Goal: Information Seeking & Learning: Check status

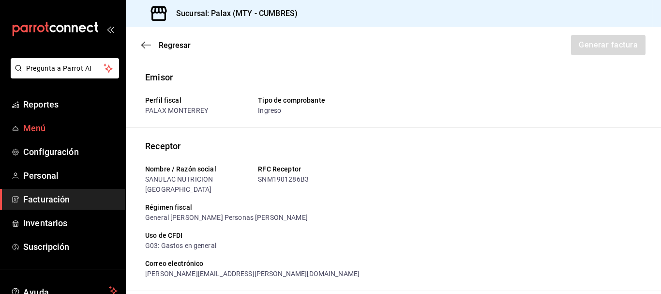
scroll to position [285, 0]
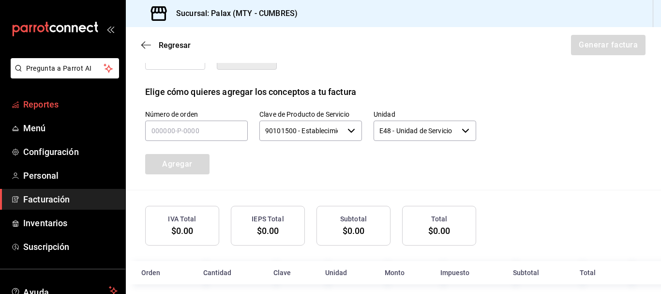
click at [45, 105] on span "Reportes" at bounding box center [70, 104] width 94 height 13
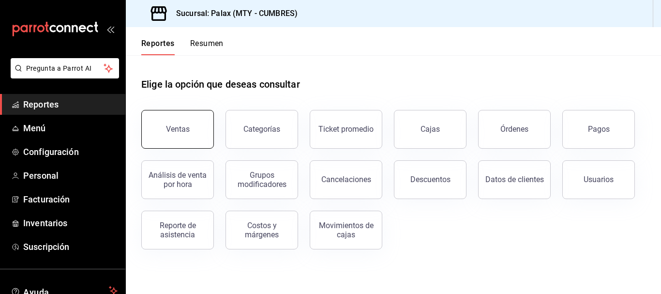
click at [177, 132] on div "Ventas" at bounding box center [178, 128] width 24 height 9
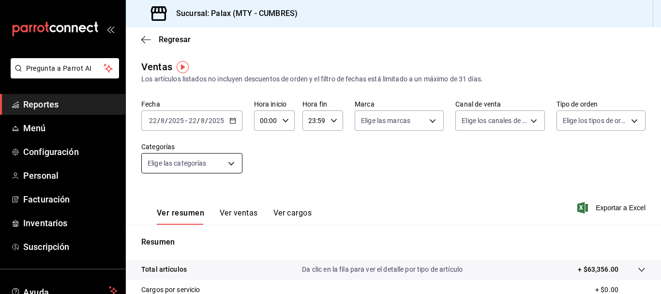
click at [230, 161] on body "Pregunta a Parrot AI Reportes Menú Configuración Personal Facturación Inventari…" at bounding box center [330, 147] width 661 height 294
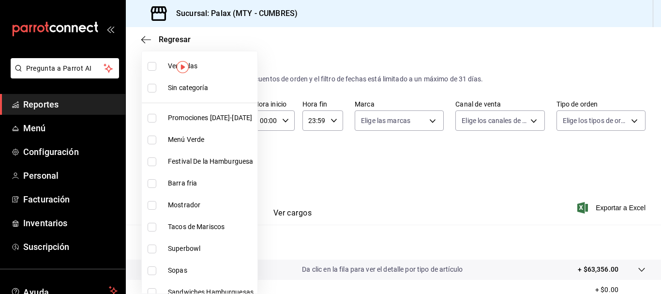
click at [404, 156] on div at bounding box center [330, 147] width 661 height 294
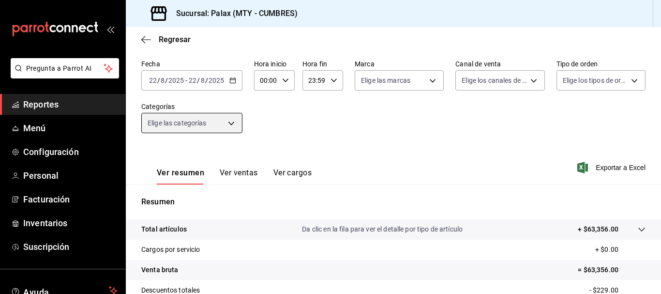
scroll to position [48, 0]
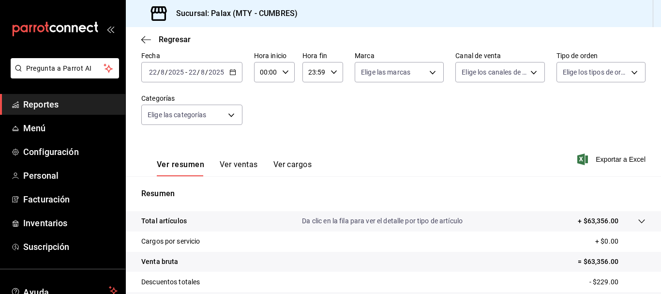
click at [287, 74] on icon "button" at bounding box center [285, 72] width 7 height 7
click at [268, 118] on button "07" at bounding box center [263, 114] width 16 height 19
type input "07:00"
click at [333, 73] on div at bounding box center [330, 147] width 661 height 294
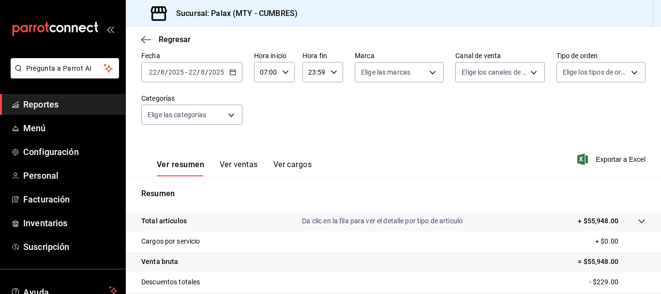
click at [330, 73] on icon "button" at bounding box center [333, 72] width 7 height 7
click at [313, 107] on span "15" at bounding box center [311, 107] width 4 height 8
click at [333, 97] on span "00" at bounding box center [331, 97] width 4 height 8
type input "15:00"
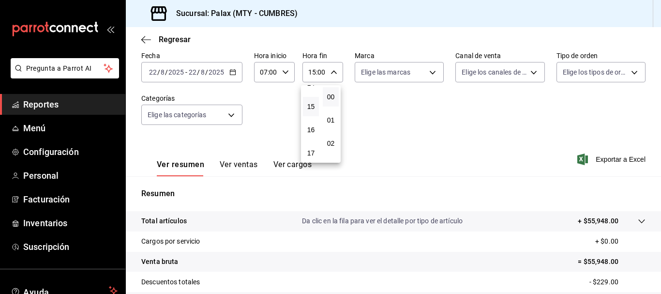
click at [421, 129] on div at bounding box center [330, 147] width 661 height 294
click at [240, 161] on button "Ver ventas" at bounding box center [239, 168] width 38 height 16
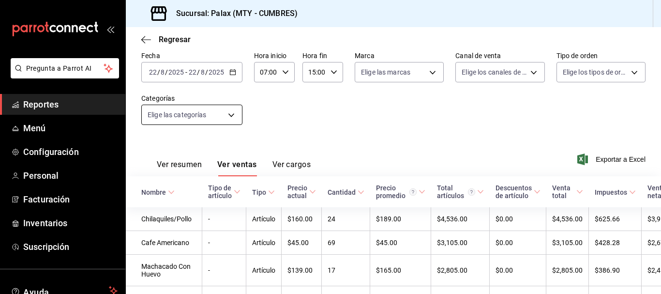
click at [234, 113] on body "Pregunta a Parrot AI Reportes Menú Configuración Personal Facturación Inventari…" at bounding box center [330, 147] width 661 height 294
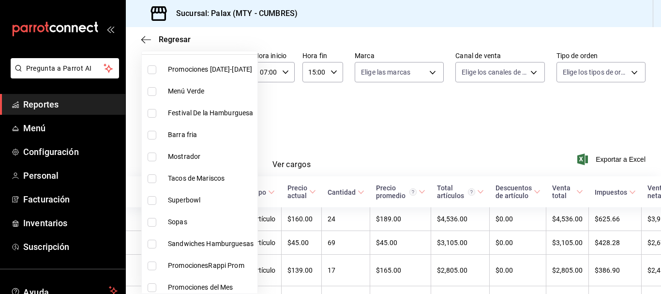
scroll to position [97, 0]
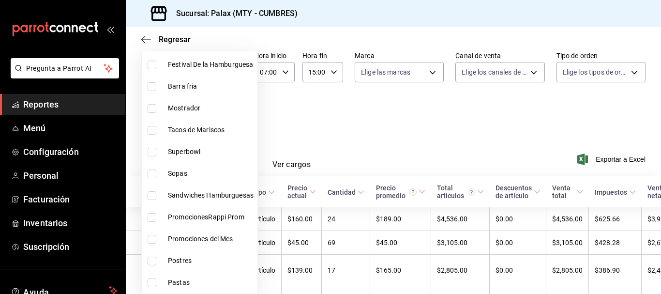
click at [180, 256] on span "Postres" at bounding box center [211, 260] width 86 height 10
type input "6970ed2c-64d9-4fee-a1ac-8fe23c7e63ab"
checkbox input "true"
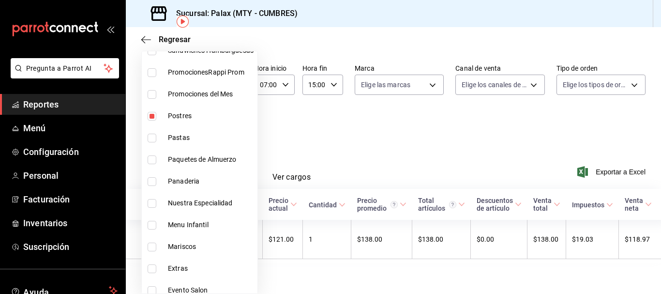
scroll to position [242, 0]
click at [195, 182] on span "Panaderia" at bounding box center [211, 181] width 86 height 10
type input "6970ed2c-64d9-4fee-a1ac-8fe23c7e63ab,c1857e69-1263-4738-8070-fa69687f0395"
checkbox input "true"
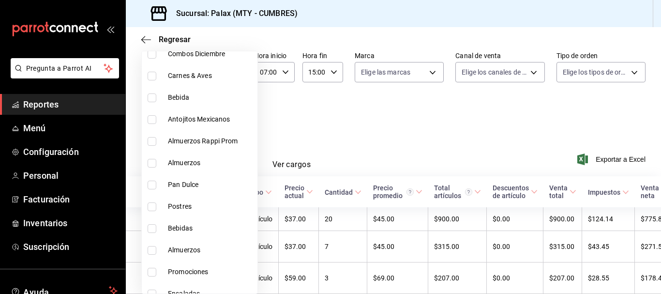
scroll to position [581, 0]
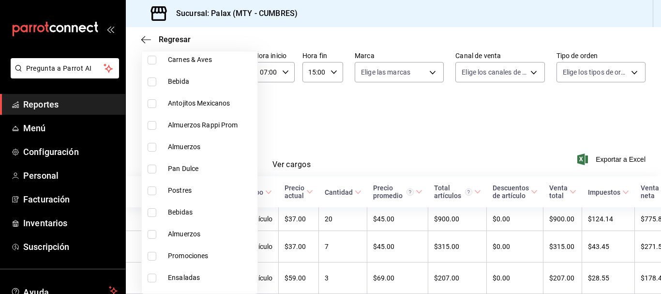
click at [198, 173] on span "Pan Dulce" at bounding box center [211, 169] width 86 height 10
type input "6970ed2c-64d9-4fee-a1ac-8fe23c7e63ab,c1857e69-1263-4738-8070-fa69687f0395,28c1a…"
checkbox input "true"
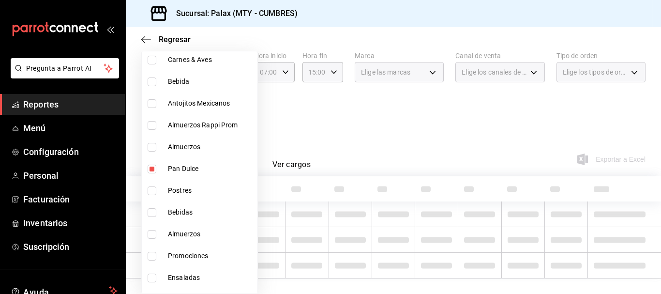
click at [185, 185] on li "Postres" at bounding box center [200, 191] width 116 height 22
type input "6970ed2c-64d9-4fee-a1ac-8fe23c7e63ab,c1857e69-1263-4738-8070-fa69687f0395,28c1a…"
checkbox input "true"
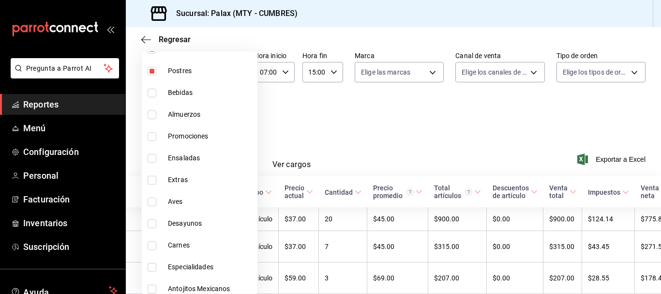
scroll to position [706, 0]
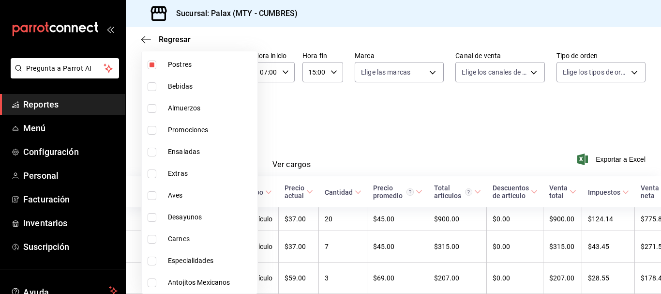
click at [406, 112] on div at bounding box center [330, 147] width 661 height 294
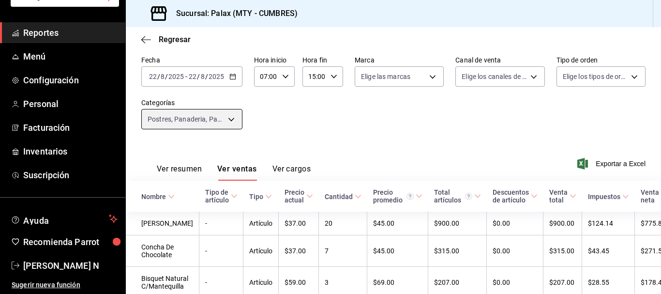
scroll to position [0, 0]
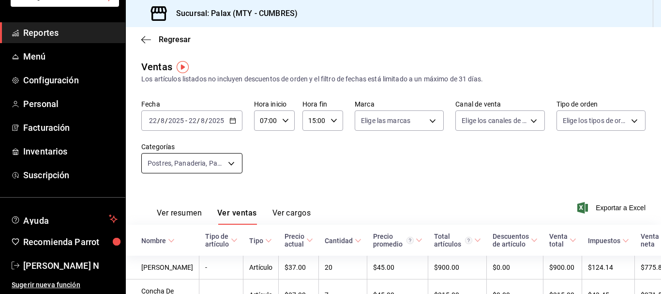
click at [233, 154] on body "Pregunta a Parrot AI Reportes Menú Configuración Personal Facturación Inventari…" at bounding box center [330, 147] width 661 height 294
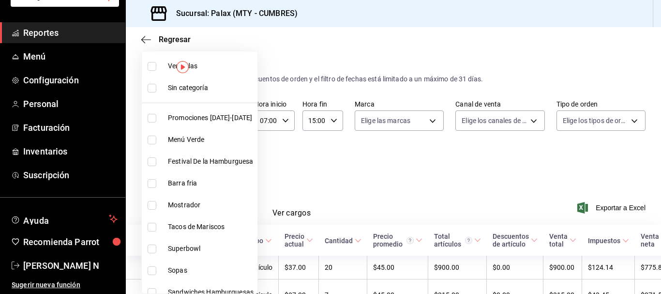
click at [210, 68] on span "Ver todas" at bounding box center [211, 66] width 86 height 10
type input "eecc7b49-1b67-4ba0-9f97-6a0ecc8fa144,4eb3a838-b566-481a-8606-1c461964279d,e0e2b…"
checkbox input "true"
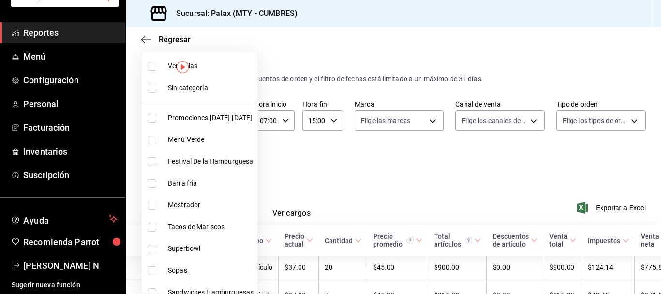
checkbox input "true"
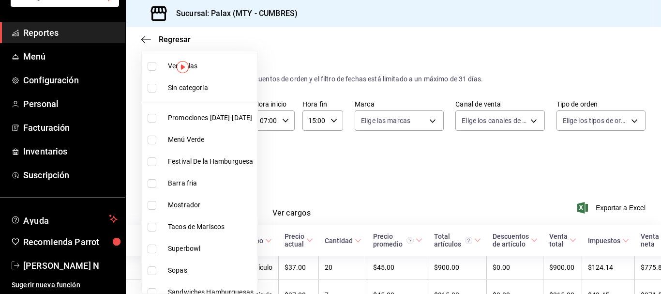
checkbox input "true"
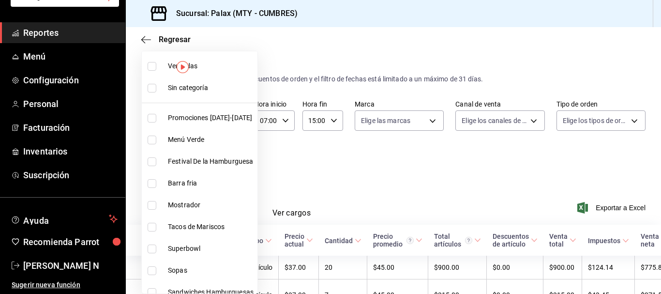
checkbox input "true"
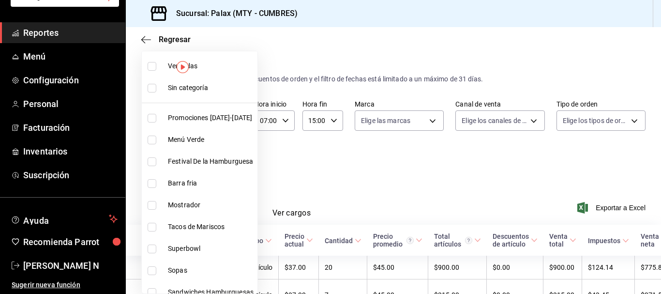
checkbox input "true"
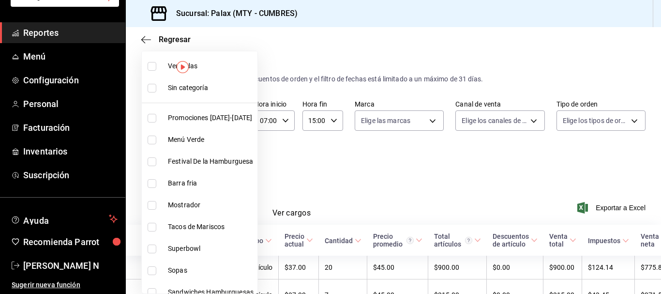
checkbox input "true"
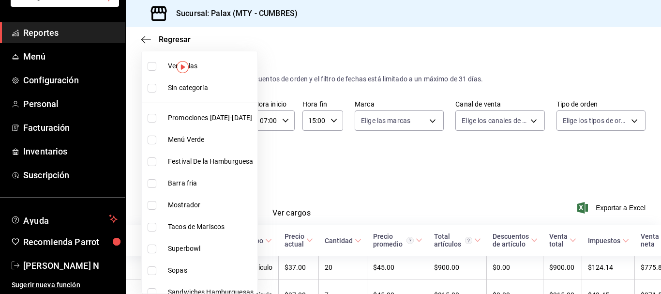
checkbox input "true"
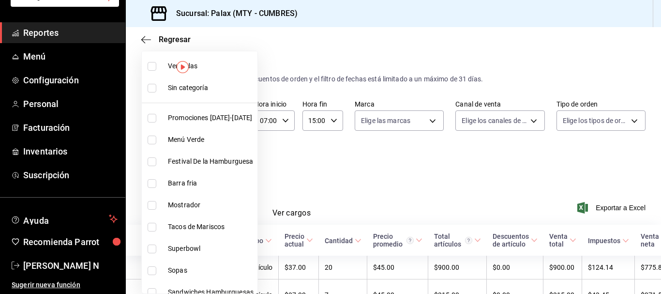
checkbox input "true"
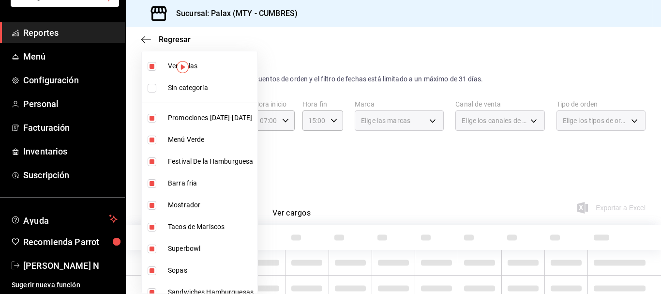
click at [210, 68] on span "Ver todas" at bounding box center [211, 66] width 86 height 10
checkbox input "false"
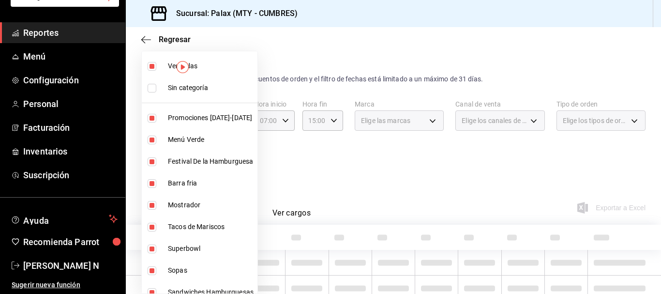
checkbox input "false"
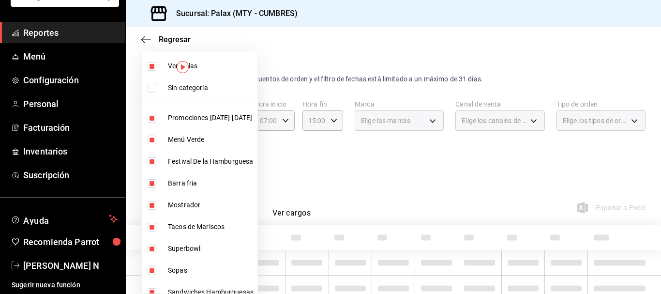
checkbox input "false"
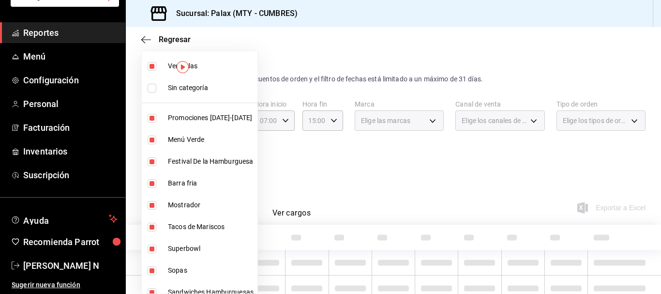
checkbox input "false"
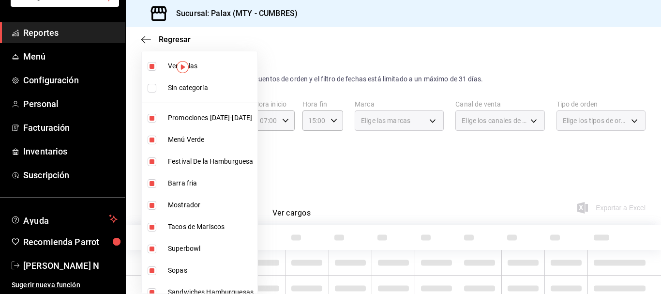
checkbox input "false"
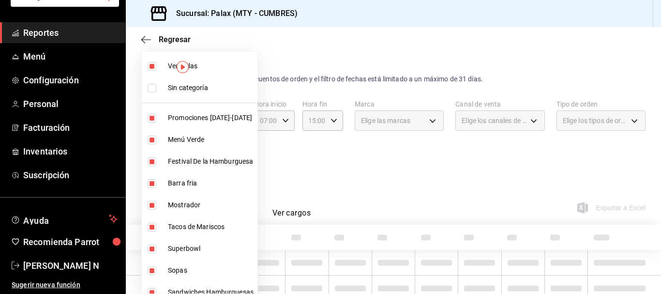
checkbox input "false"
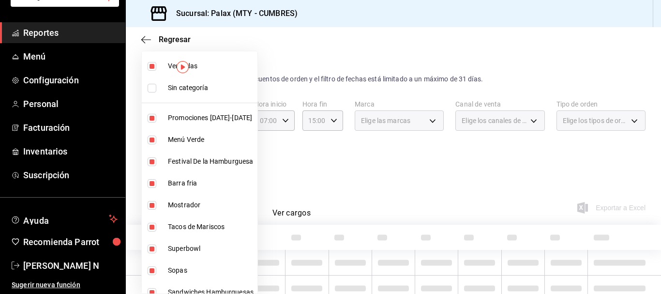
checkbox input "false"
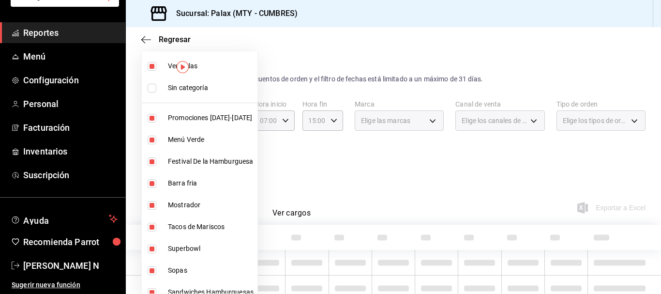
checkbox input "false"
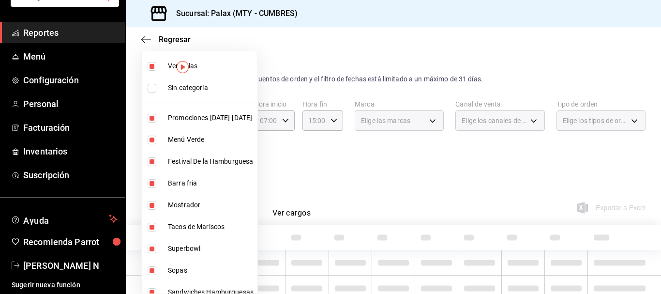
checkbox input "false"
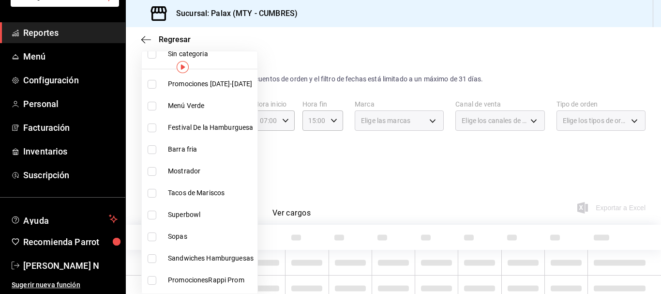
scroll to position [48, 0]
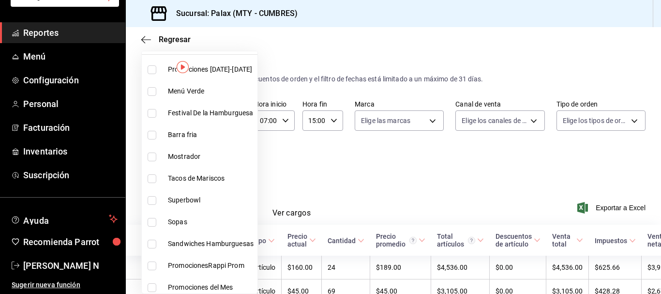
click at [195, 144] on li "Barra fria" at bounding box center [200, 135] width 116 height 22
type input "b671d4b1-34f2-4a6e-9e6f-776648da9e67"
checkbox input "true"
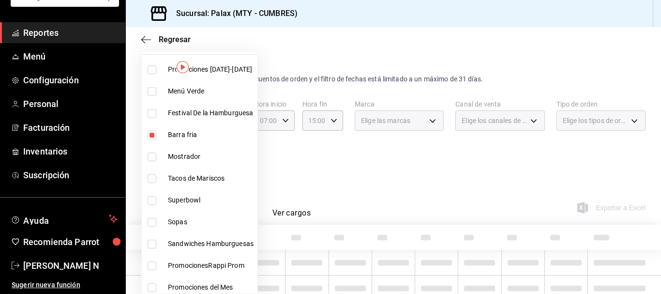
drag, startPoint x: 193, startPoint y: 160, endPoint x: 184, endPoint y: 136, distance: 25.7
click at [193, 160] on span "Mostrador" at bounding box center [211, 156] width 86 height 10
type input "b671d4b1-34f2-4a6e-9e6f-776648da9e67,f2dae4ce-bbab-4ca5-92d1-59dc07dbf672"
checkbox input "true"
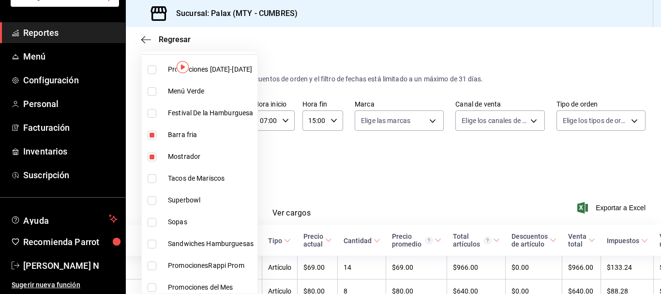
click at [460, 192] on div at bounding box center [330, 147] width 661 height 294
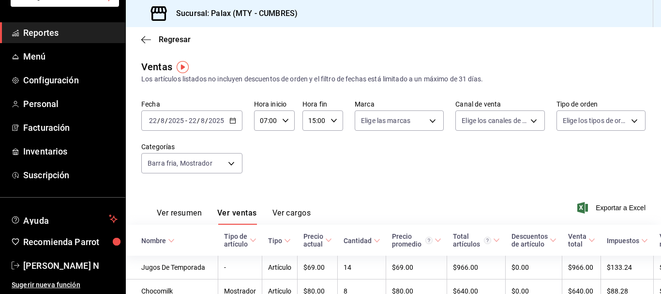
click at [350, 162] on div "Fecha [DATE] [DATE] - [DATE] [DATE] Hora inicio 07:00 Hora inicio Hora fin 15:0…" at bounding box center [393, 142] width 504 height 85
click at [210, 163] on body "Pregunta a Parrot AI Reportes Menú Configuración Personal Facturación Inventari…" at bounding box center [330, 147] width 661 height 294
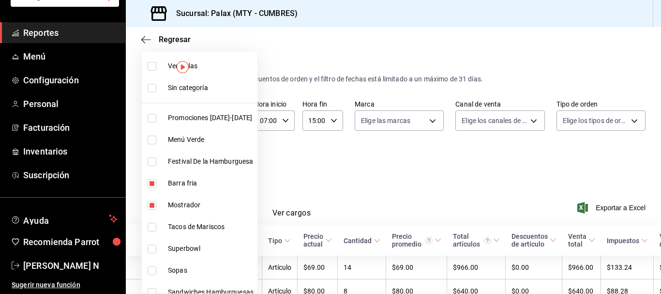
click at [224, 67] on span "Ver todas" at bounding box center [211, 66] width 86 height 10
type input "eecc7b49-1b67-4ba0-9f97-6a0ecc8fa144,4eb3a838-b566-481a-8606-1c461964279d,e0e2b…"
checkbox input "true"
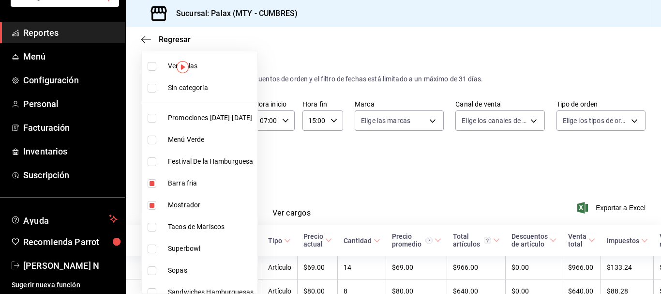
checkbox input "true"
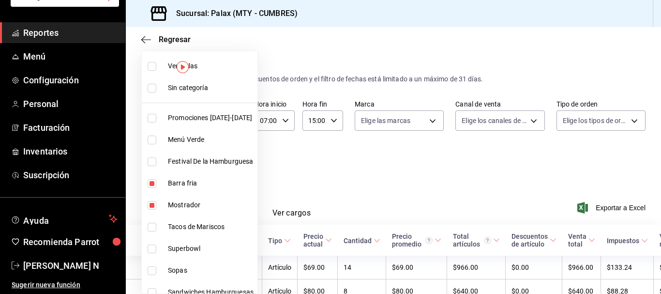
checkbox input "true"
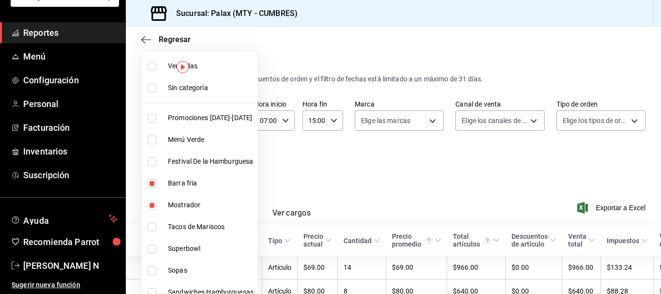
checkbox input "true"
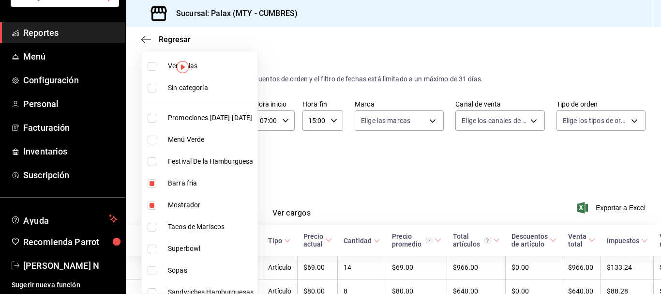
checkbox input "true"
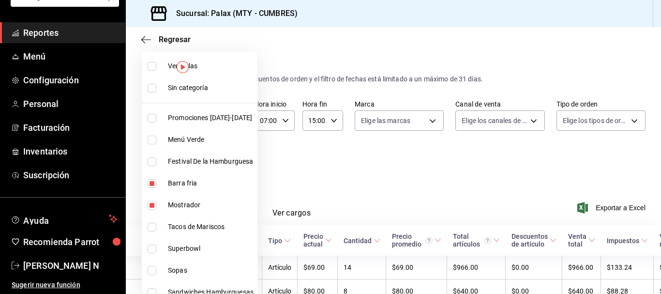
checkbox input "true"
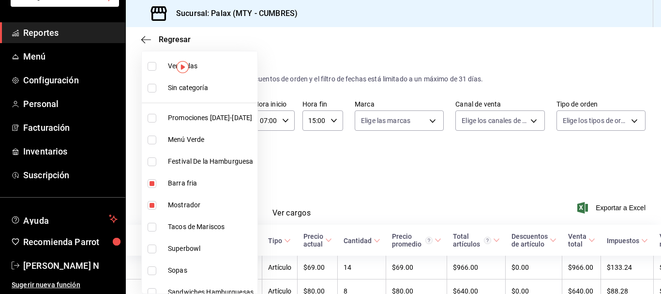
checkbox input "true"
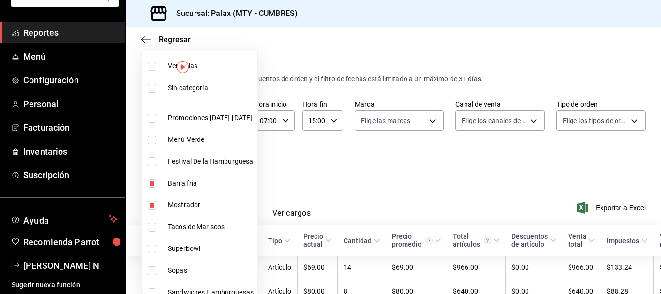
checkbox input "true"
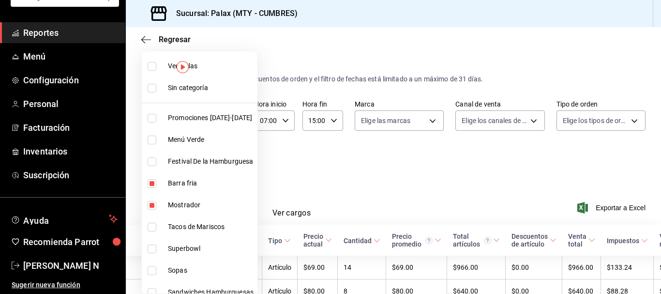
checkbox input "true"
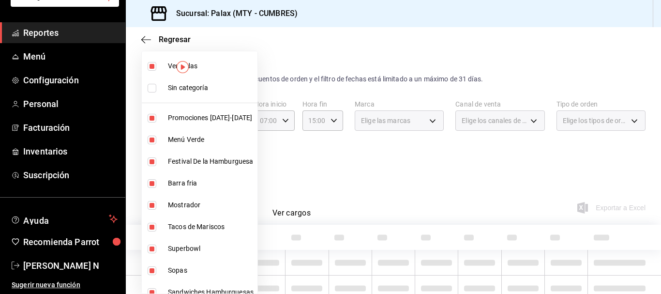
click at [223, 67] on span "Ver todas" at bounding box center [211, 66] width 86 height 10
checkbox input "false"
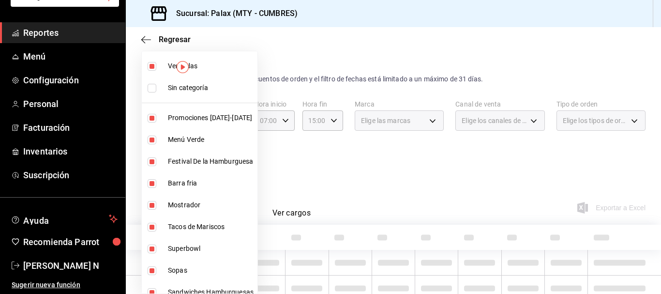
checkbox input "false"
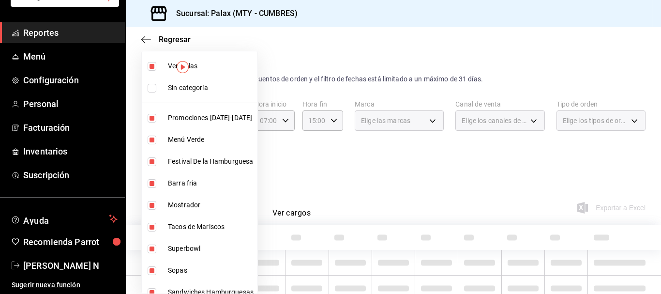
checkbox input "false"
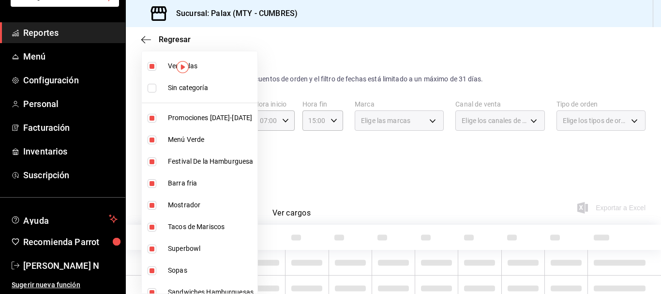
checkbox input "false"
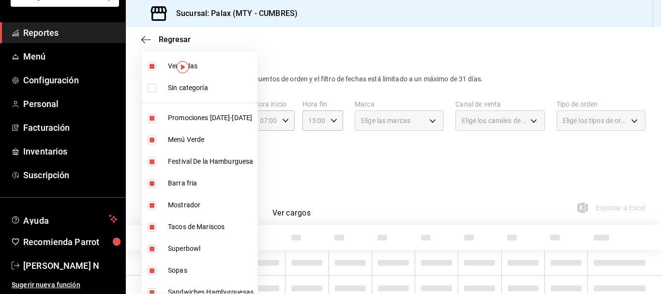
checkbox input "false"
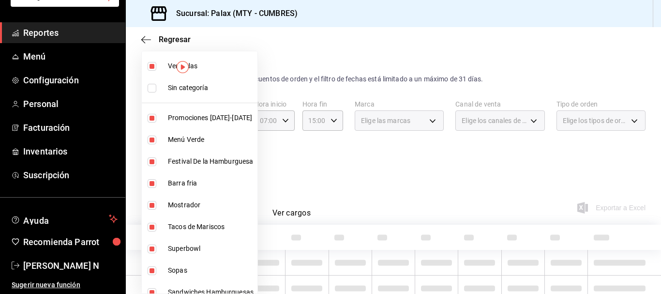
checkbox input "false"
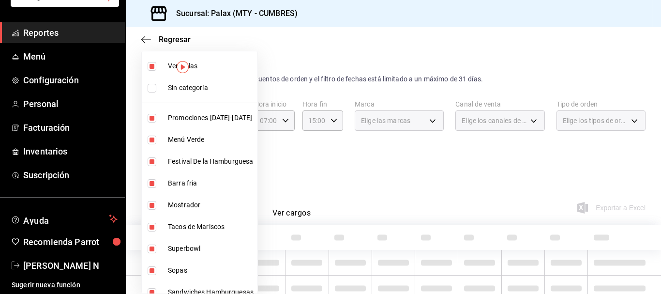
checkbox input "false"
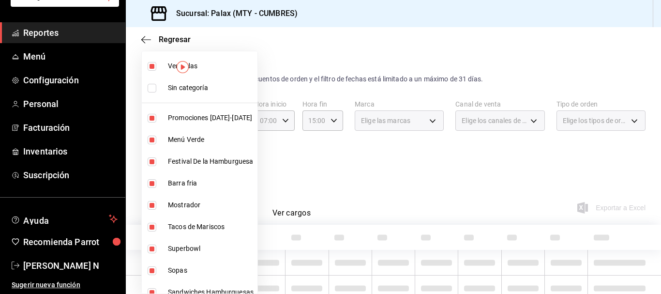
checkbox input "false"
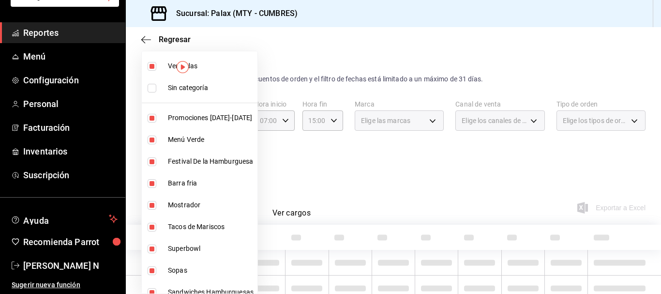
checkbox input "false"
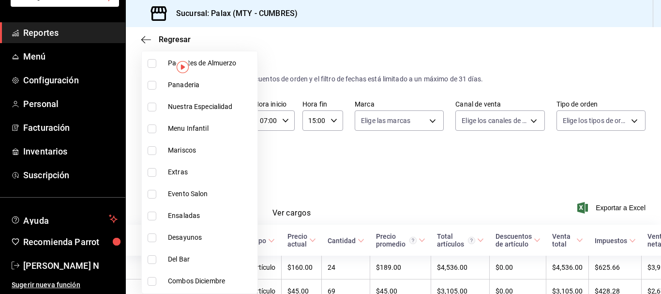
scroll to position [339, 0]
click at [184, 256] on span "Del Bar" at bounding box center [211, 258] width 86 height 10
type input "5041f980-30f3-428d-be8c-286edc227efb"
checkbox input "true"
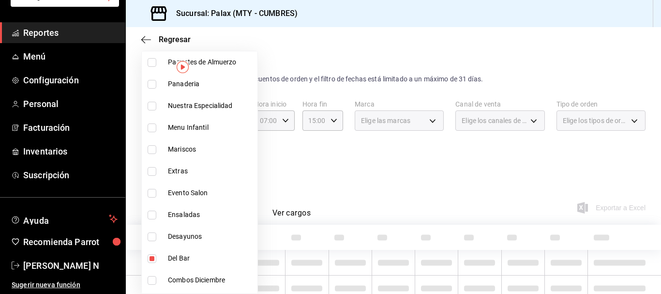
click at [381, 169] on div at bounding box center [330, 147] width 661 height 294
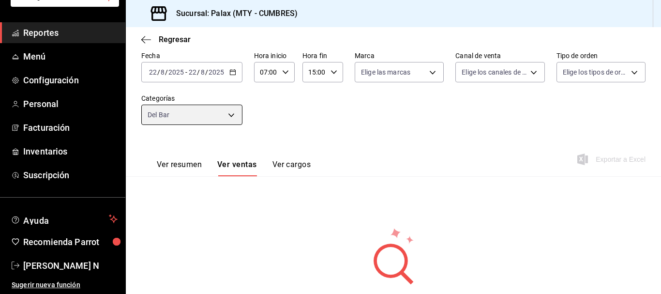
scroll to position [105, 0]
